Goal: Use online tool/utility: Use online tool/utility

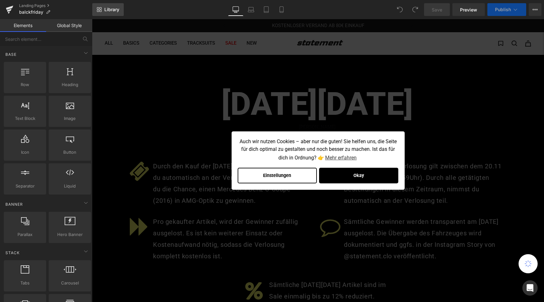
click at [102, 11] on icon at bounding box center [99, 9] width 5 height 5
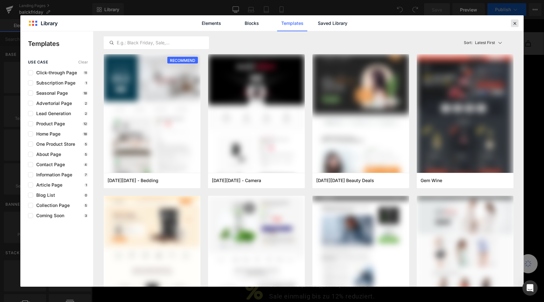
click at [514, 24] on icon at bounding box center [515, 23] width 6 height 6
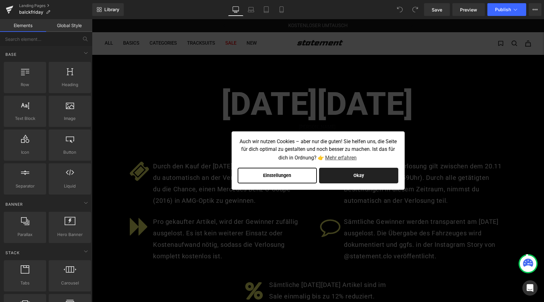
click at [361, 177] on button "Okay" at bounding box center [358, 175] width 79 height 16
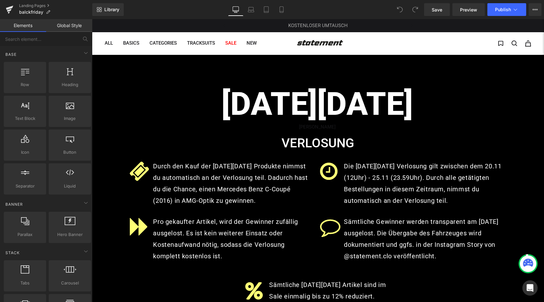
click at [270, 113] on h1 "[DATE][DATE]" at bounding box center [318, 104] width 390 height 38
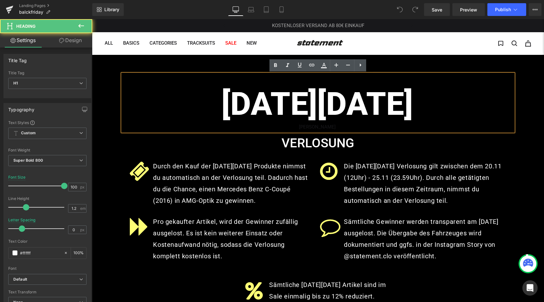
click at [284, 74] on div "[DATE][DATE] [PERSON_NAME]" at bounding box center [318, 102] width 391 height 57
click at [278, 117] on h1 "[DATE][DATE]" at bounding box center [318, 104] width 390 height 38
click at [349, 111] on h1 "[DATE][DATE]" at bounding box center [318, 104] width 390 height 38
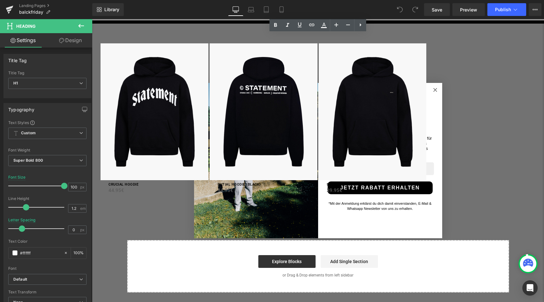
scroll to position [622, 0]
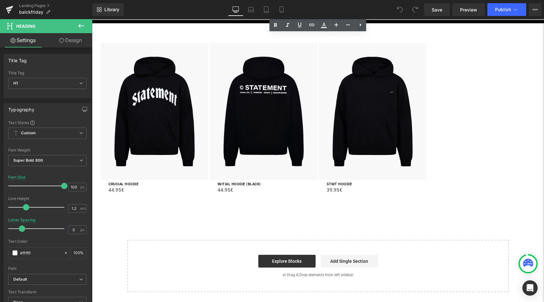
click at [437, 87] on div "Sale Off (P) Image CRUCIAL HOODIE (P) Title 44.95€ 44.95€ (P) Price Product Sal…" at bounding box center [318, 116] width 437 height 166
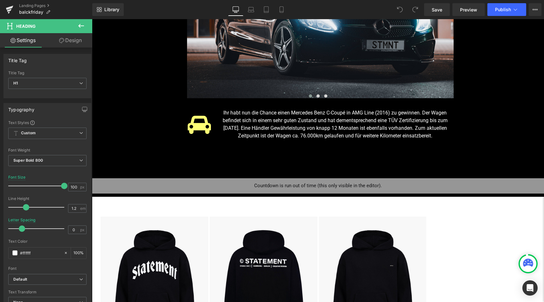
scroll to position [451, 0]
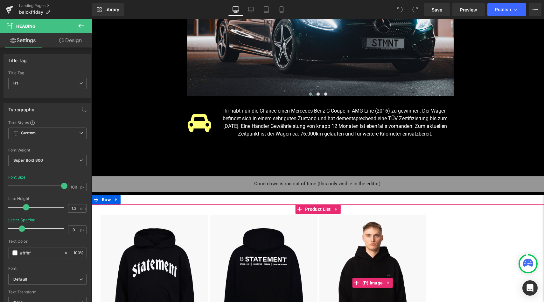
click at [390, 225] on img at bounding box center [373, 282] width 108 height 137
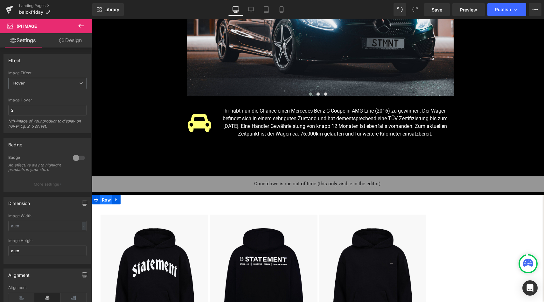
click at [103, 199] on span "Row" at bounding box center [106, 200] width 12 height 10
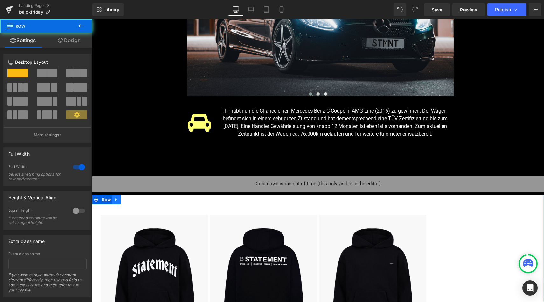
click at [115, 199] on icon at bounding box center [116, 199] width 4 height 5
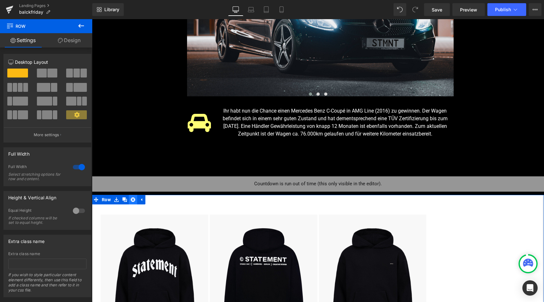
click at [131, 200] on icon at bounding box center [133, 199] width 4 height 4
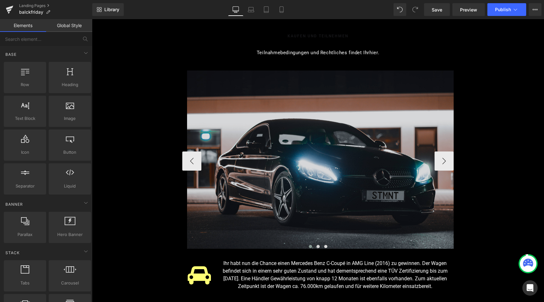
scroll to position [265, 0]
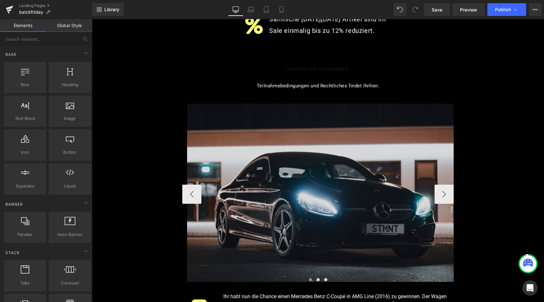
click at [308, 108] on div "Image Image Image ‹ › [GEOGRAPHIC_DATA]" at bounding box center [318, 193] width 272 height 181
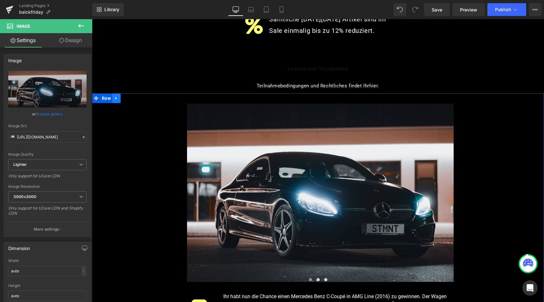
click at [118, 97] on icon at bounding box center [116, 98] width 4 height 5
click at [131, 99] on icon at bounding box center [133, 98] width 4 height 4
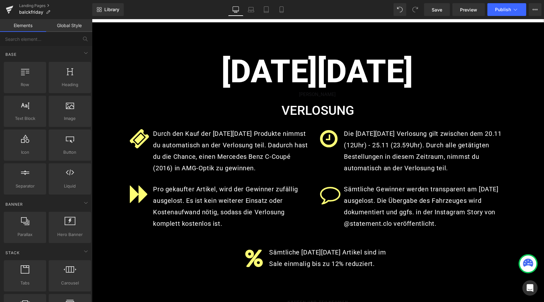
scroll to position [0, 0]
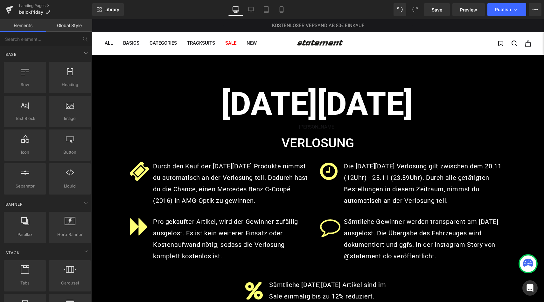
click at [256, 97] on h1 "[DATE][DATE]" at bounding box center [318, 104] width 390 height 38
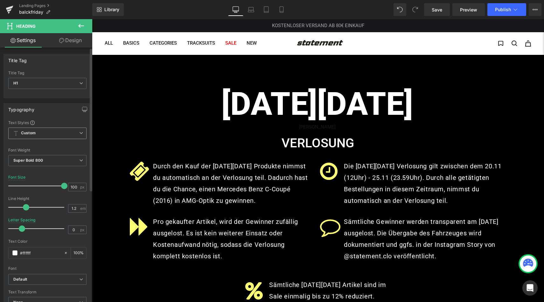
click at [76, 133] on span "Custom Setup Global Style" at bounding box center [47, 132] width 78 height 11
click at [73, 121] on div "Text Styles" at bounding box center [47, 122] width 78 height 5
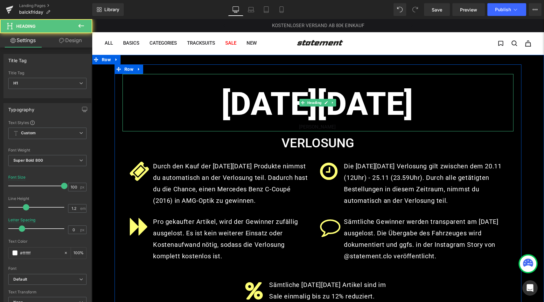
click at [240, 103] on h1 "[DATE][DATE]" at bounding box center [318, 104] width 390 height 38
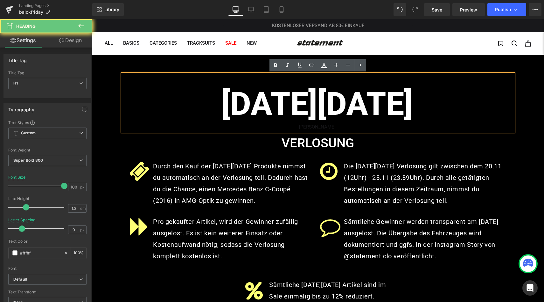
click at [240, 103] on h1 "[DATE][DATE]" at bounding box center [318, 104] width 390 height 38
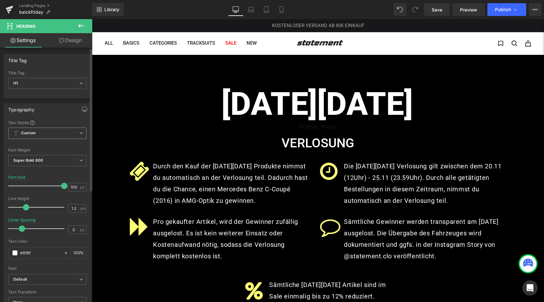
click at [26, 130] on span "Custom Setup Global Style" at bounding box center [47, 132] width 78 height 11
click at [47, 156] on div "Setup Global Style" at bounding box center [46, 158] width 76 height 15
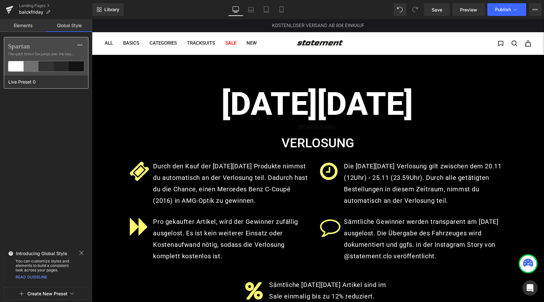
click at [51, 50] on div "Spartan The quick brown fox jumps over the lazy..." at bounding box center [46, 56] width 84 height 38
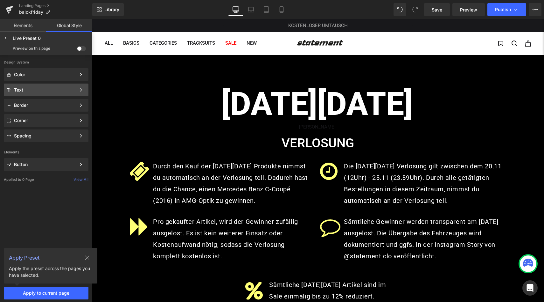
click at [53, 91] on div "Text" at bounding box center [45, 89] width 62 height 5
